Goal: Information Seeking & Learning: Learn about a topic

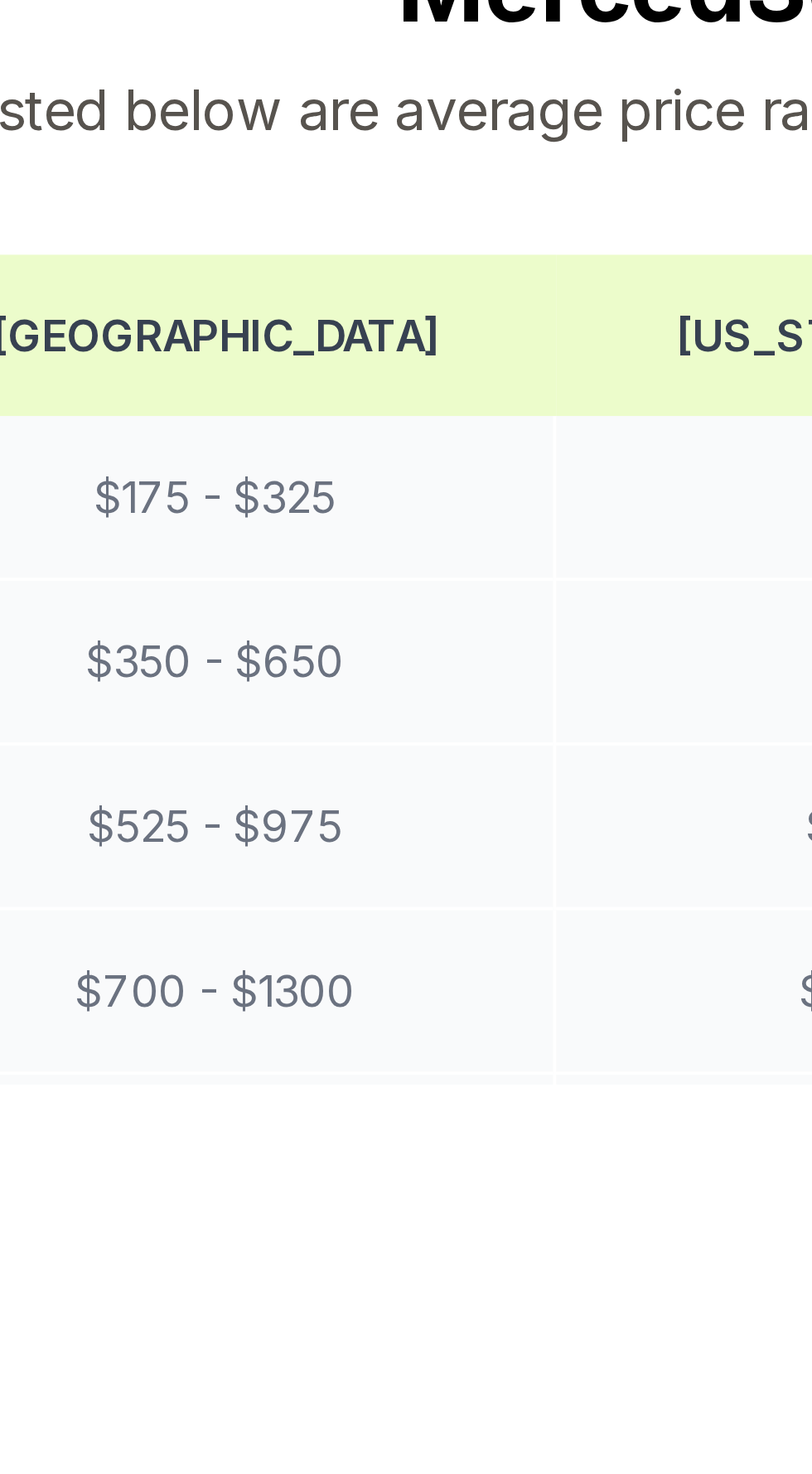
scroll to position [384, 0]
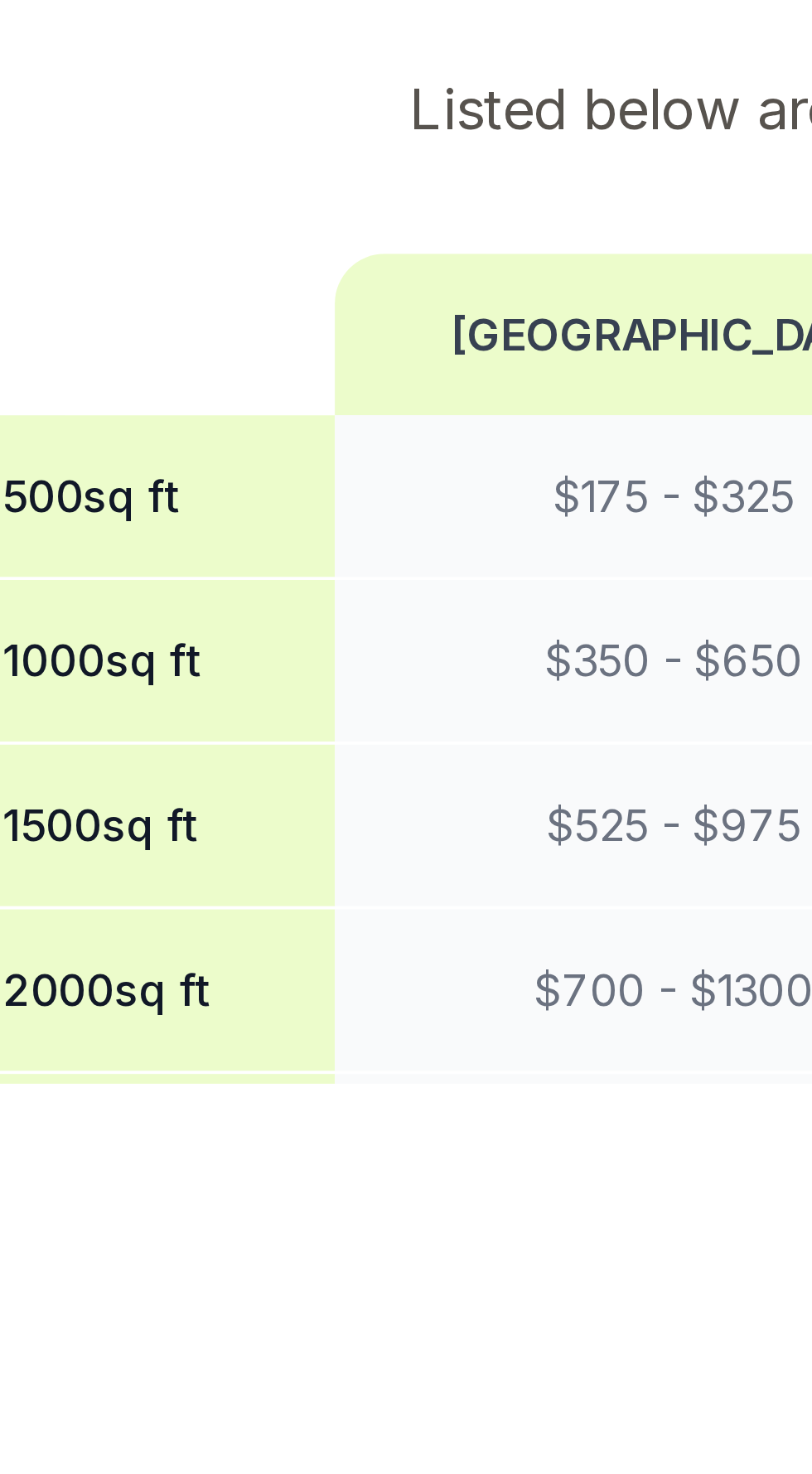
click at [74, 1340] on th "1000 sq ft" at bounding box center [73, 1362] width 108 height 44
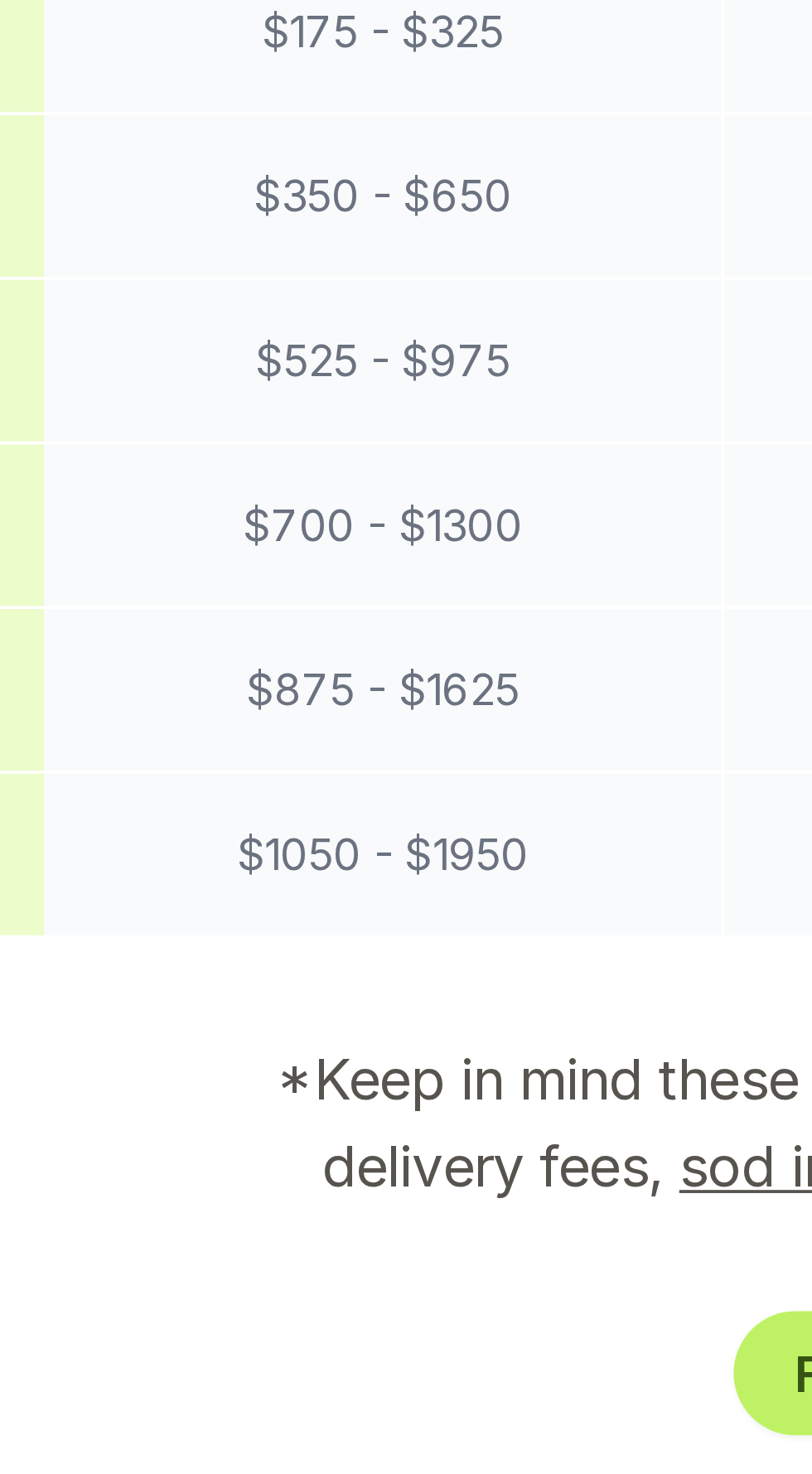
scroll to position [684, 0]
click at [194, 1040] on td "$ 350 - $ 650" at bounding box center [218, 1062] width 182 height 44
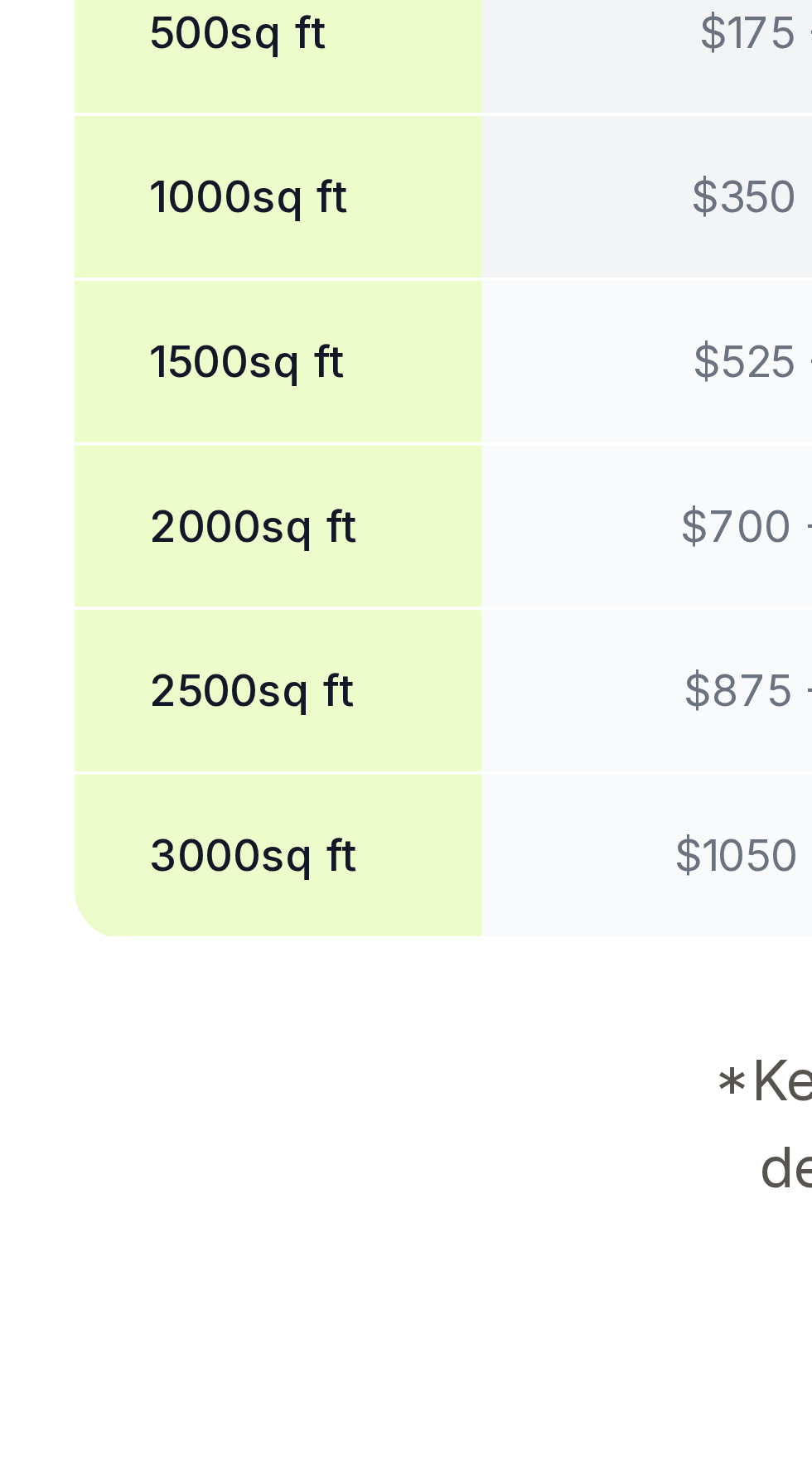
click at [67, 1042] on th "1000 sq ft" at bounding box center [73, 1062] width 108 height 44
click at [28, 1040] on th "1000 sq ft" at bounding box center [73, 1062] width 108 height 44
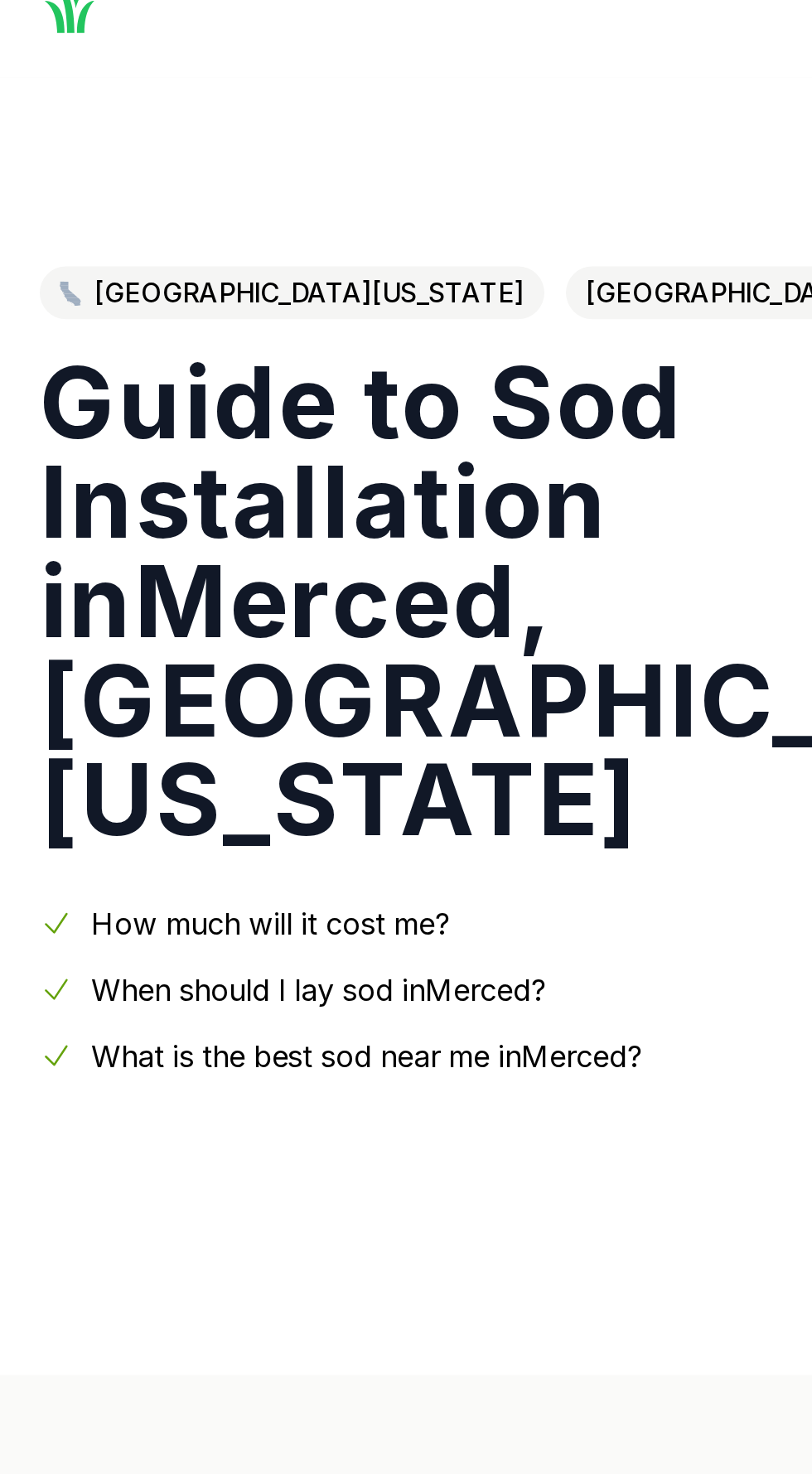
scroll to position [0, 0]
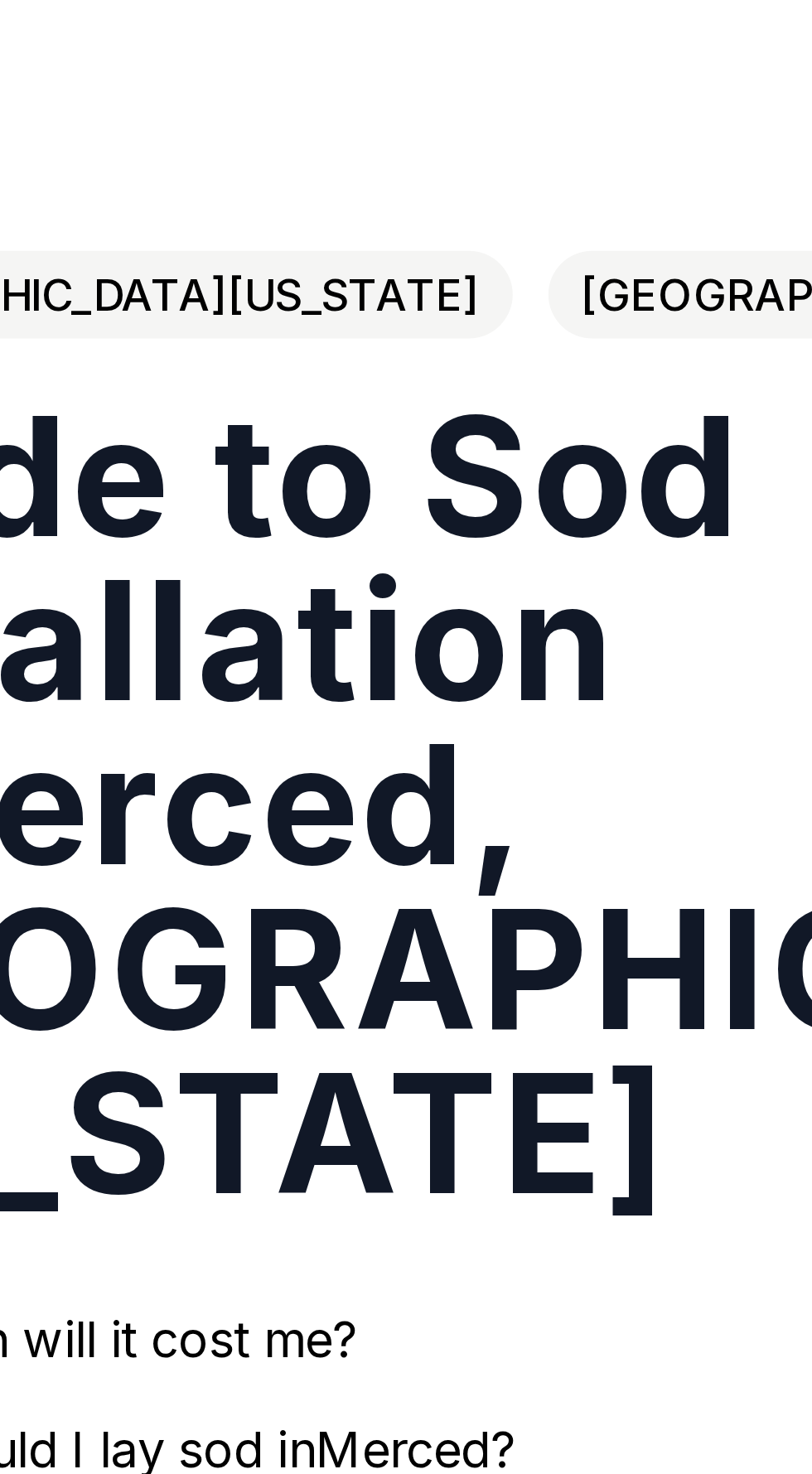
click at [283, 191] on span "[GEOGRAPHIC_DATA]" at bounding box center [362, 177] width 159 height 27
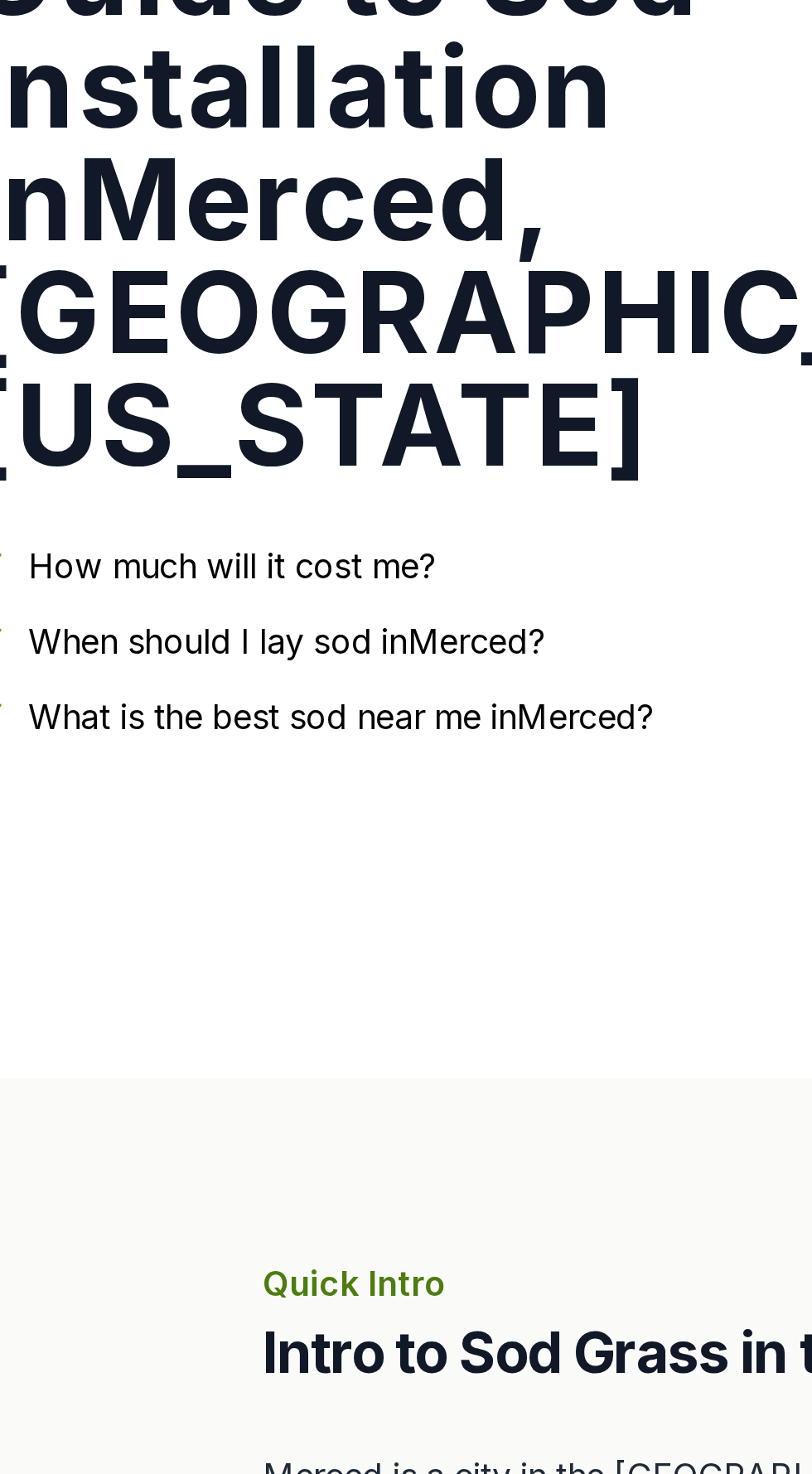
click at [141, 485] on link "How much will it cost me?" at bounding box center [135, 494] width 180 height 18
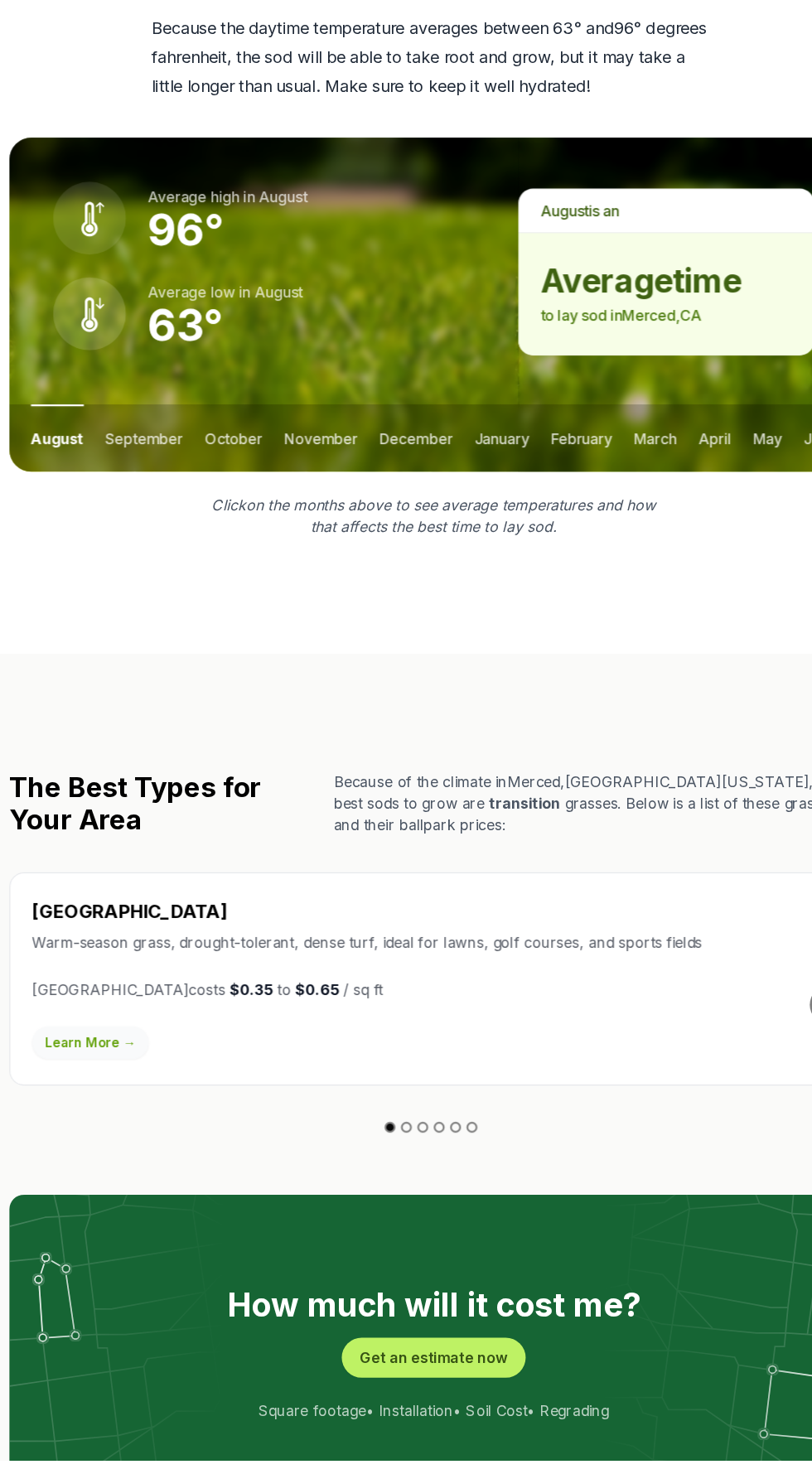
scroll to position [2211, 0]
click at [380, 1165] on button "Go to slide 2" at bounding box center [381, 1170] width 10 height 10
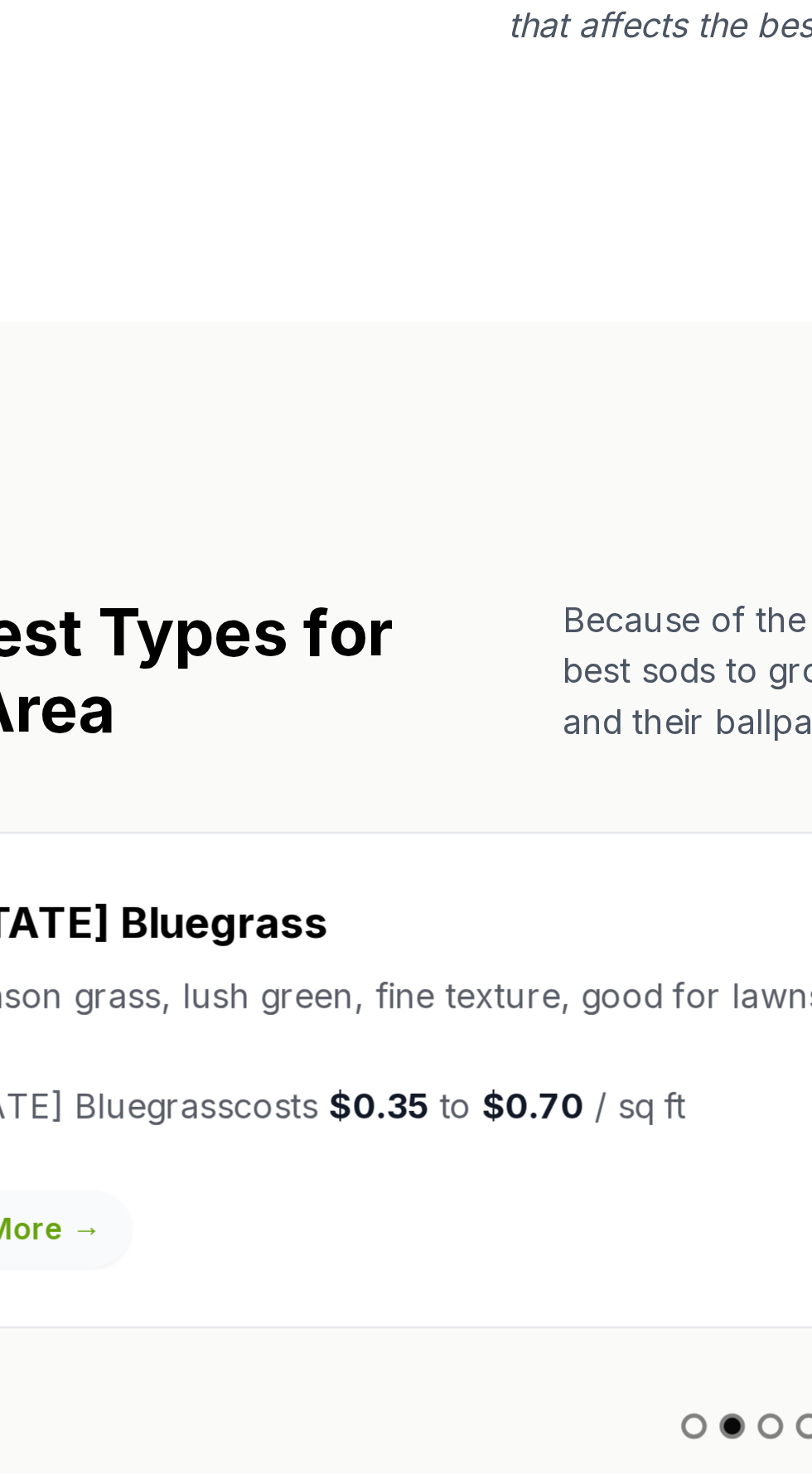
scroll to position [2213, 0]
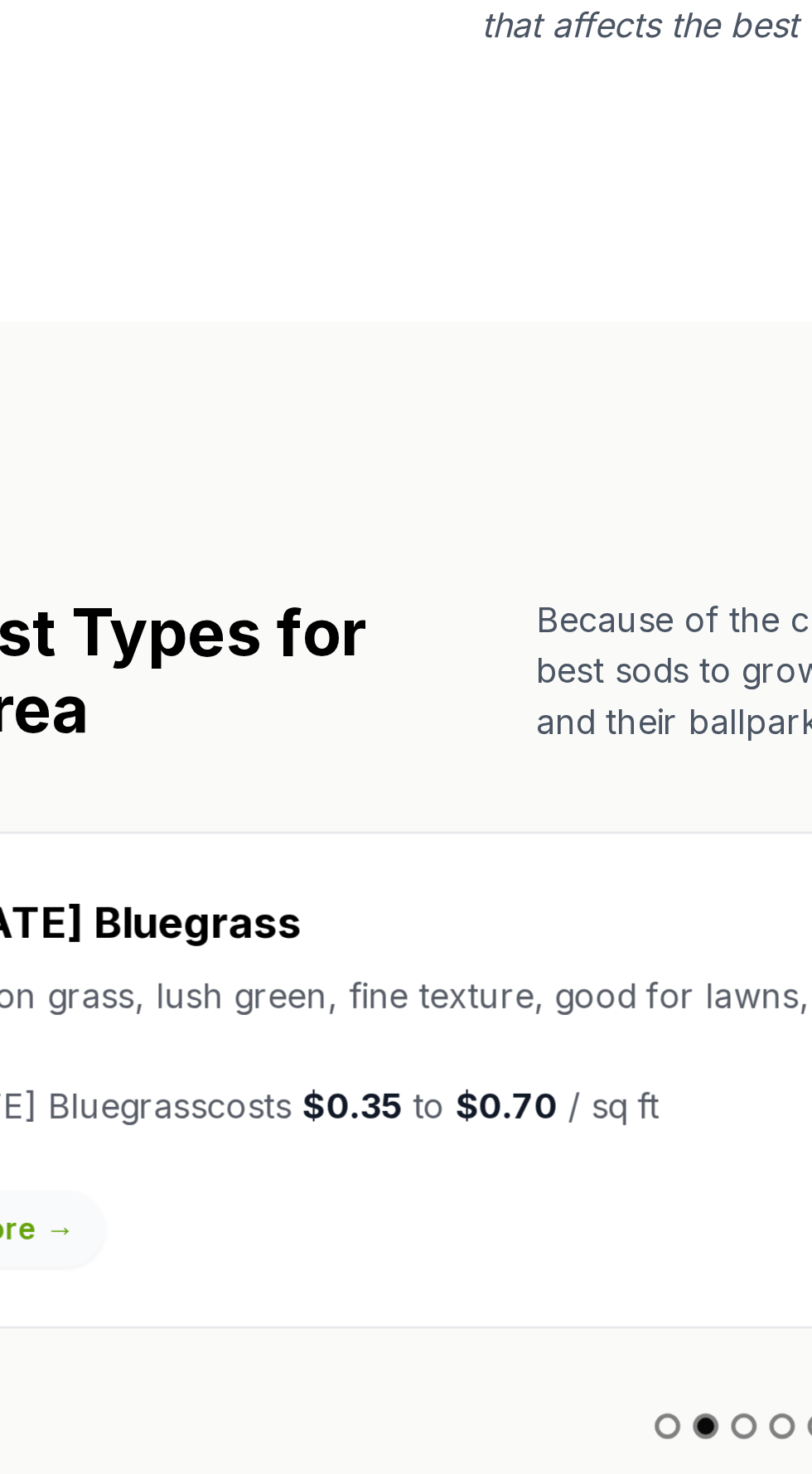
click at [396, 1163] on button "Go to slide 3" at bounding box center [396, 1168] width 10 height 10
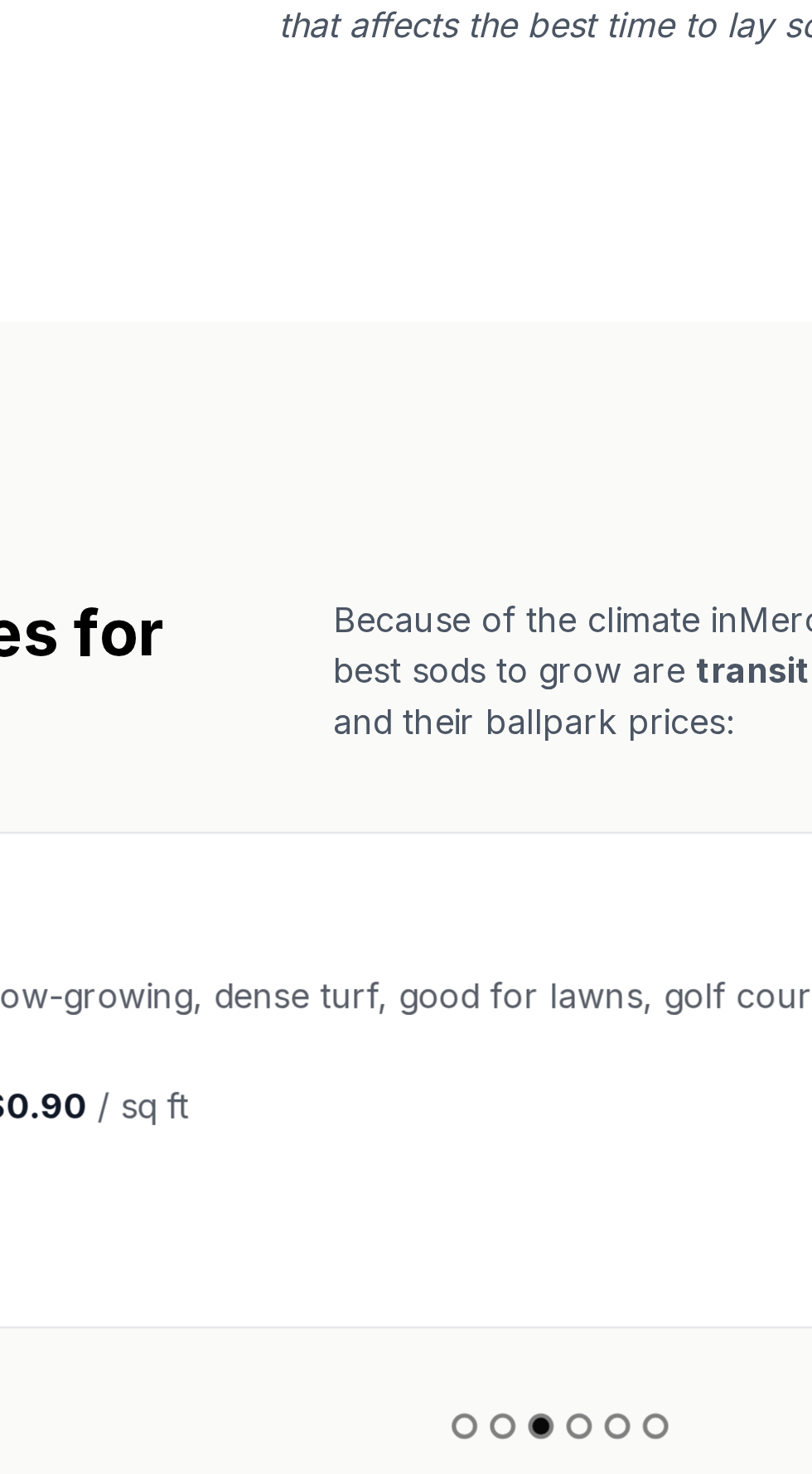
click at [417, 1157] on li at bounding box center [413, 1167] width 15 height 20
click at [412, 1163] on button "Go to slide 4" at bounding box center [411, 1168] width 10 height 10
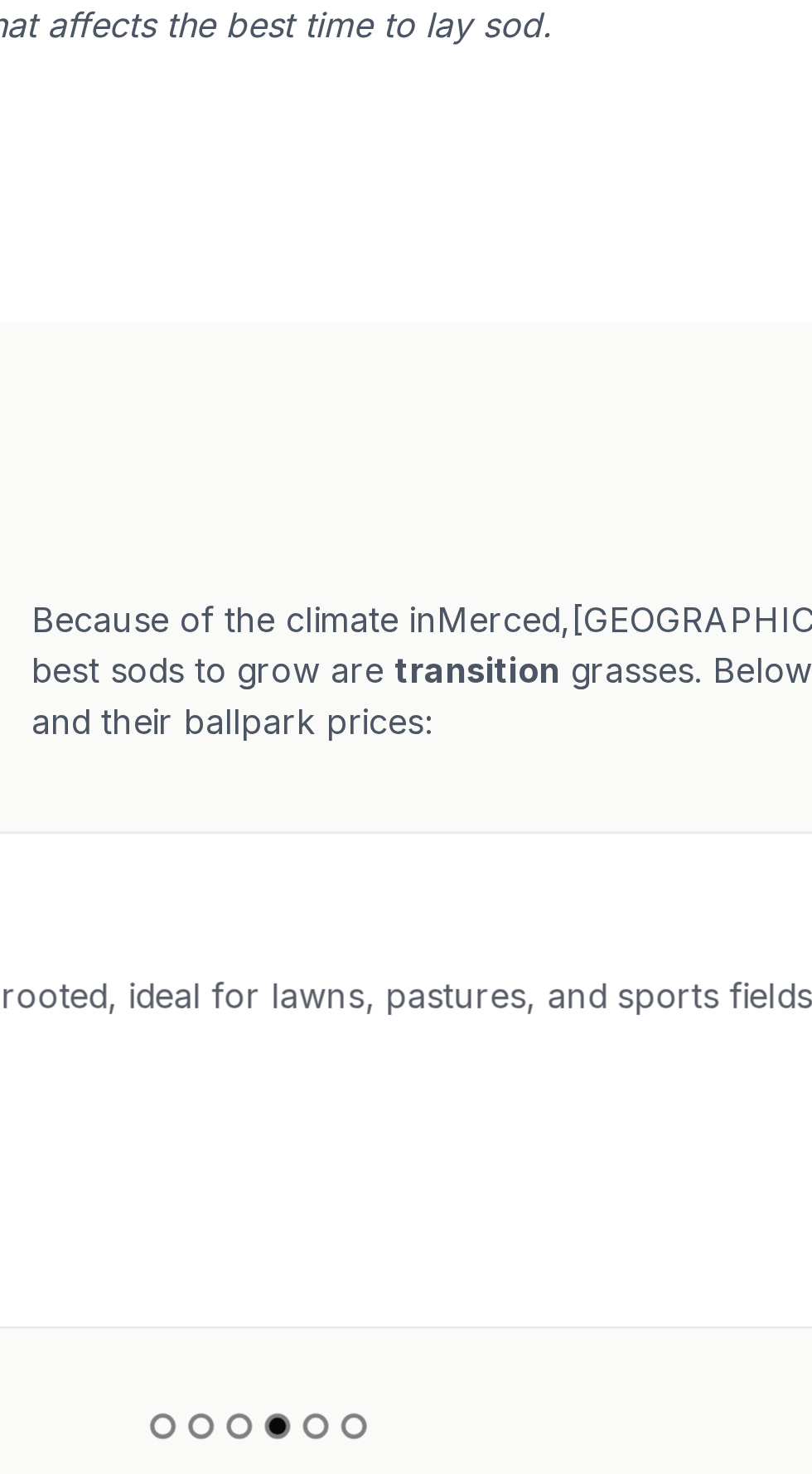
click at [429, 1163] on button "Go to slide 5" at bounding box center [426, 1168] width 10 height 10
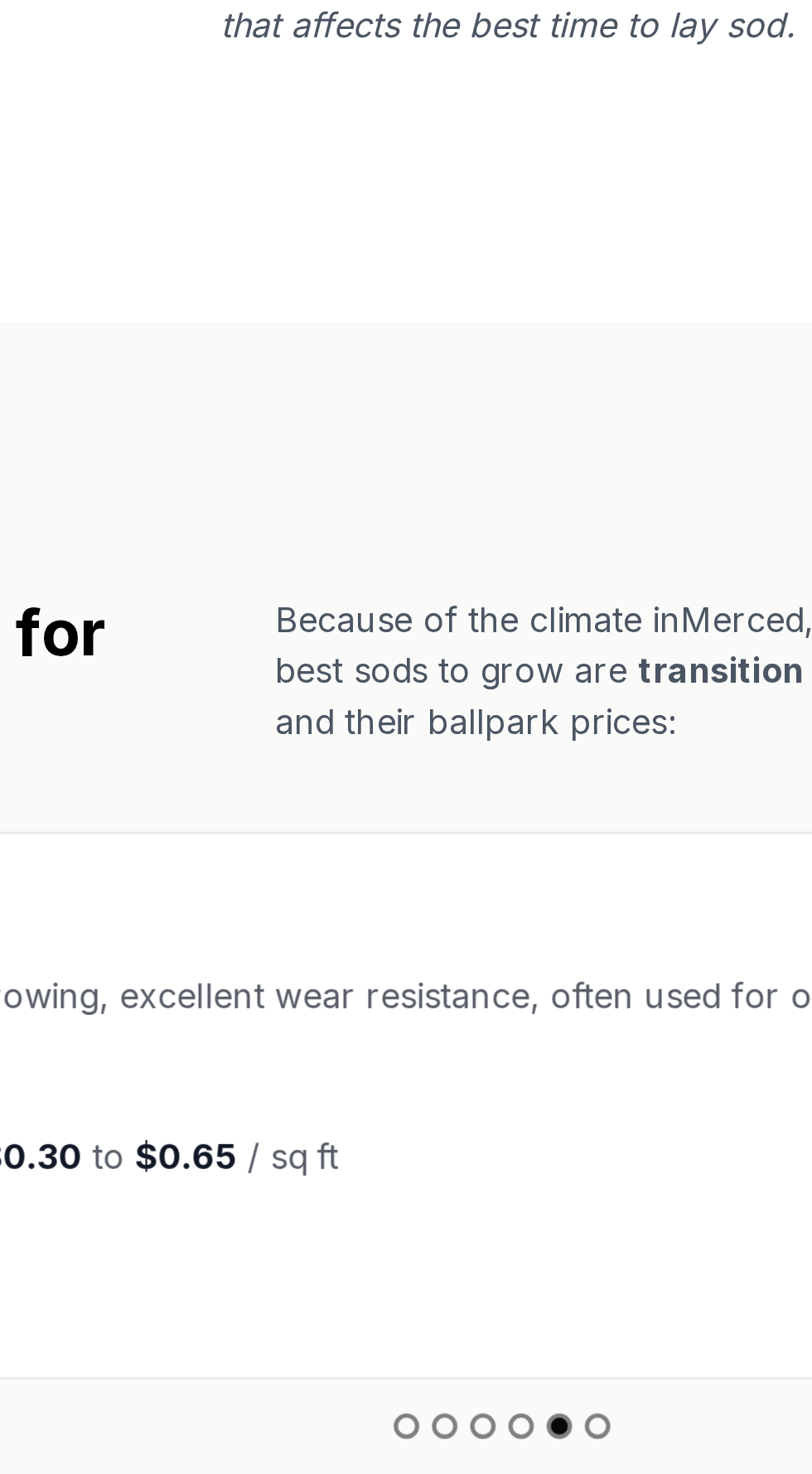
click at [440, 1163] on button "Go to slide 6" at bounding box center [441, 1168] width 10 height 10
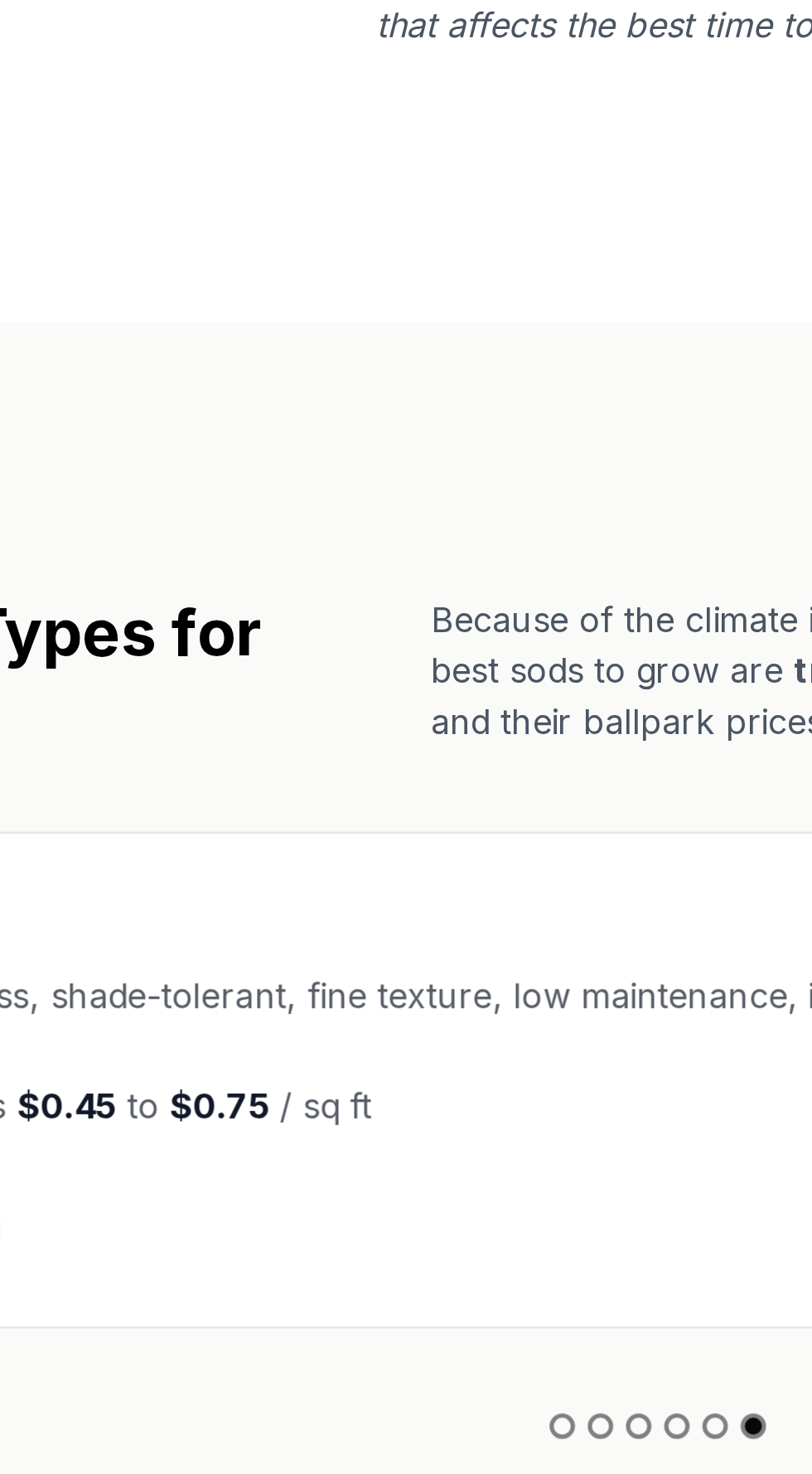
click at [369, 1163] on button "Go to slide 1" at bounding box center [366, 1168] width 10 height 10
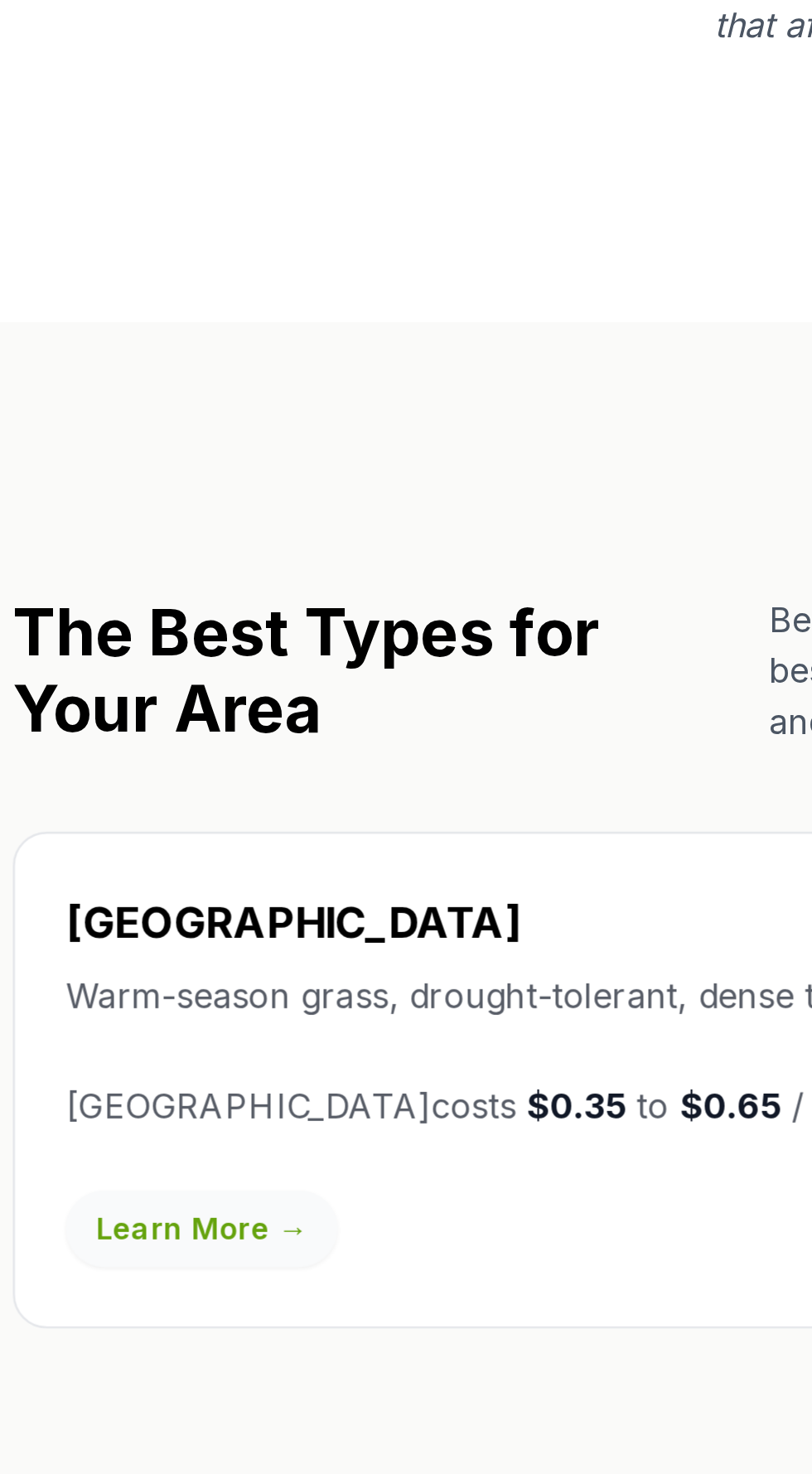
click at [98, 1077] on link "Learn More →" at bounding box center [93, 1092] width 106 height 30
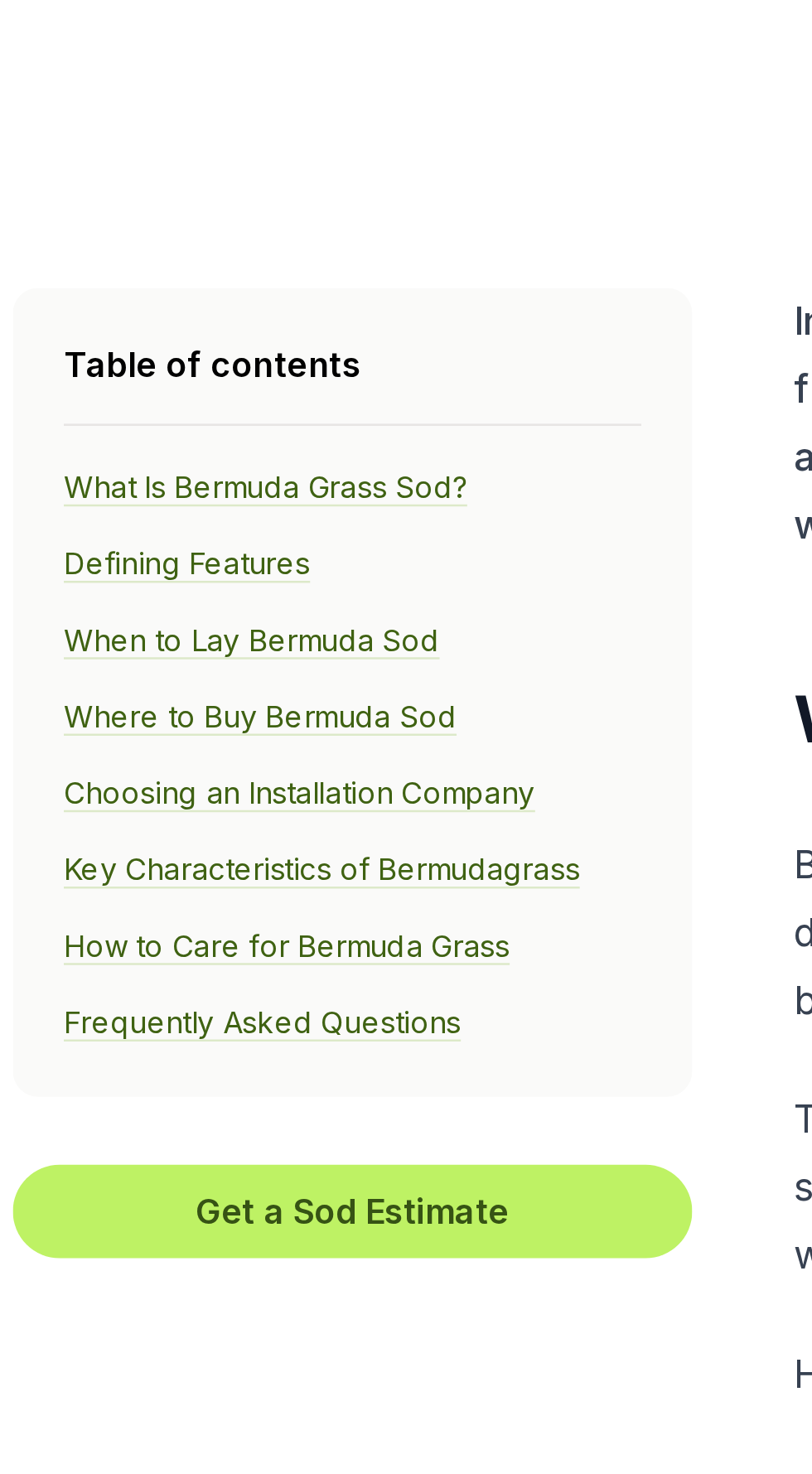
click at [106, 842] on link "Where to Buy Bermuda Sod" at bounding box center [116, 849] width 153 height 15
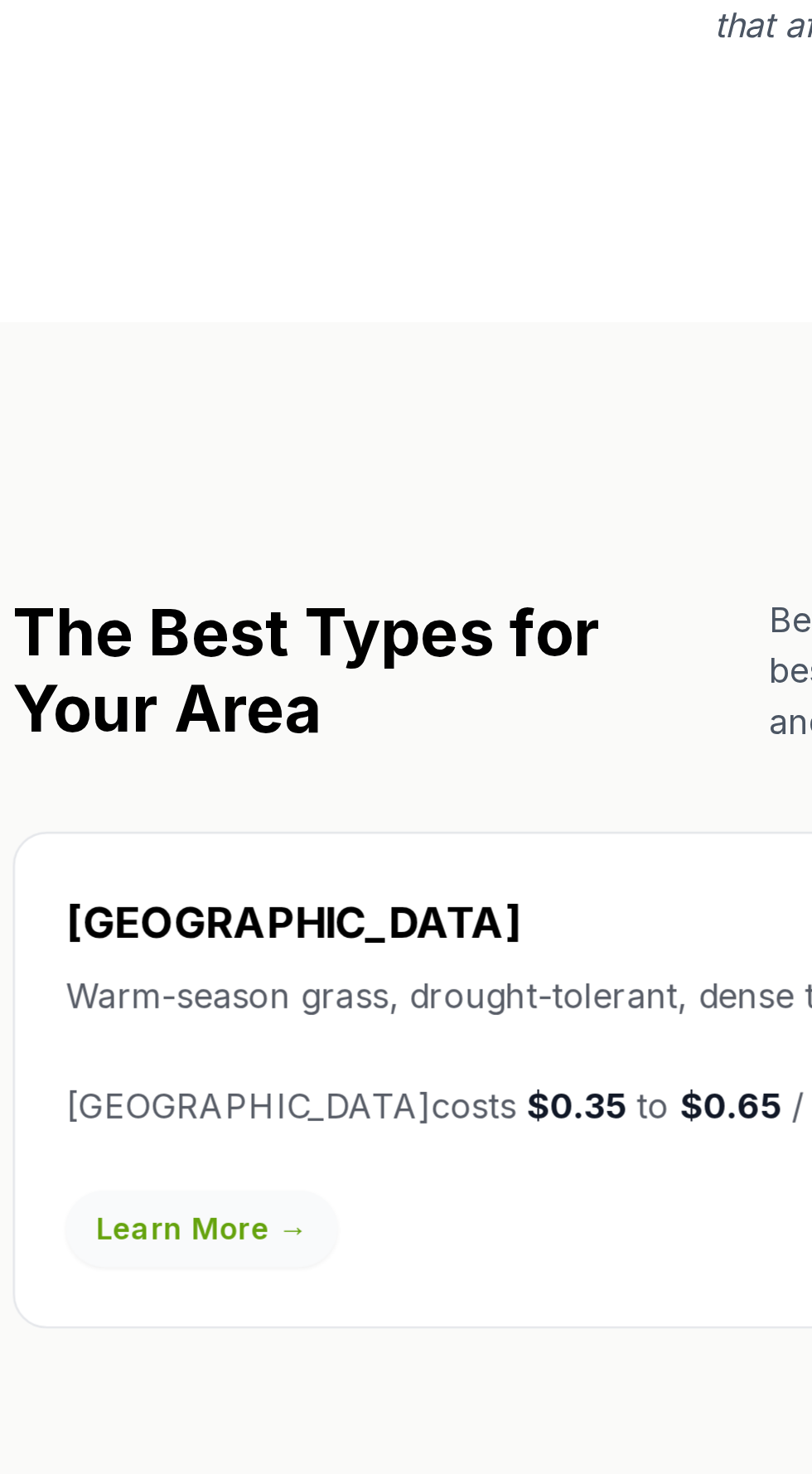
scroll to position [538, 0]
